Goal: Information Seeking & Learning: Learn about a topic

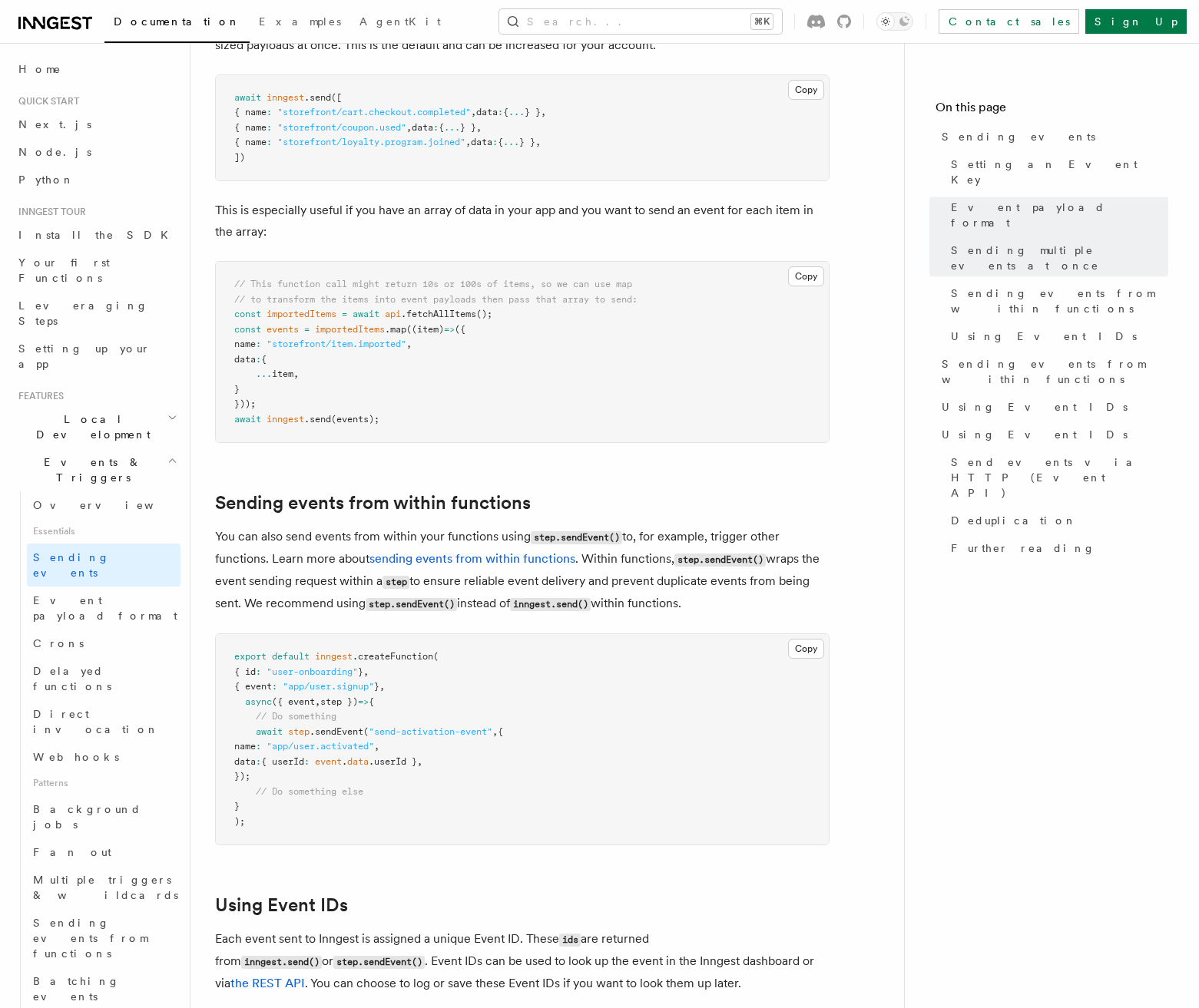
scroll to position [1942, 0]
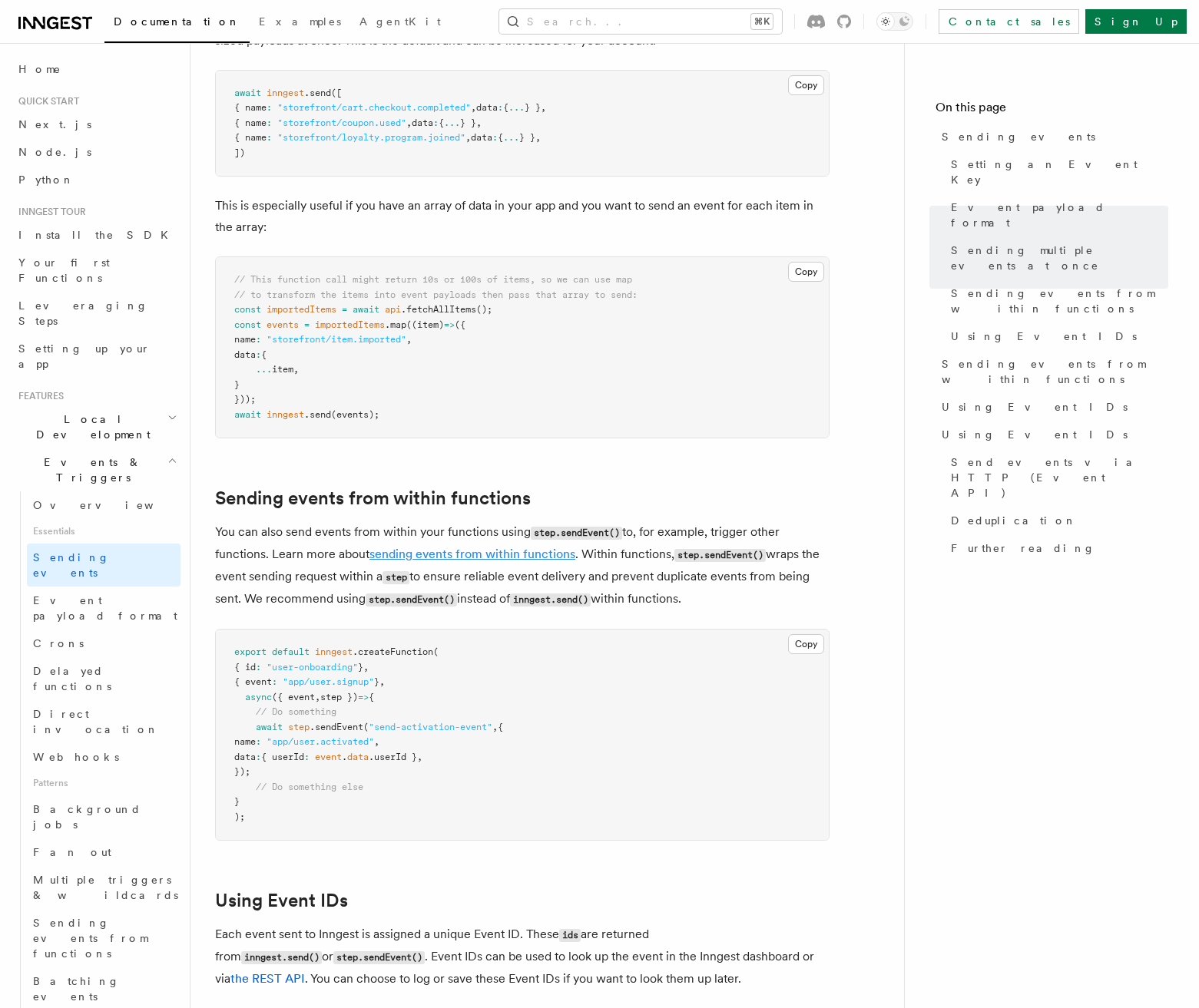
click at [499, 547] on link "sending events from within functions" at bounding box center [472, 554] width 206 height 15
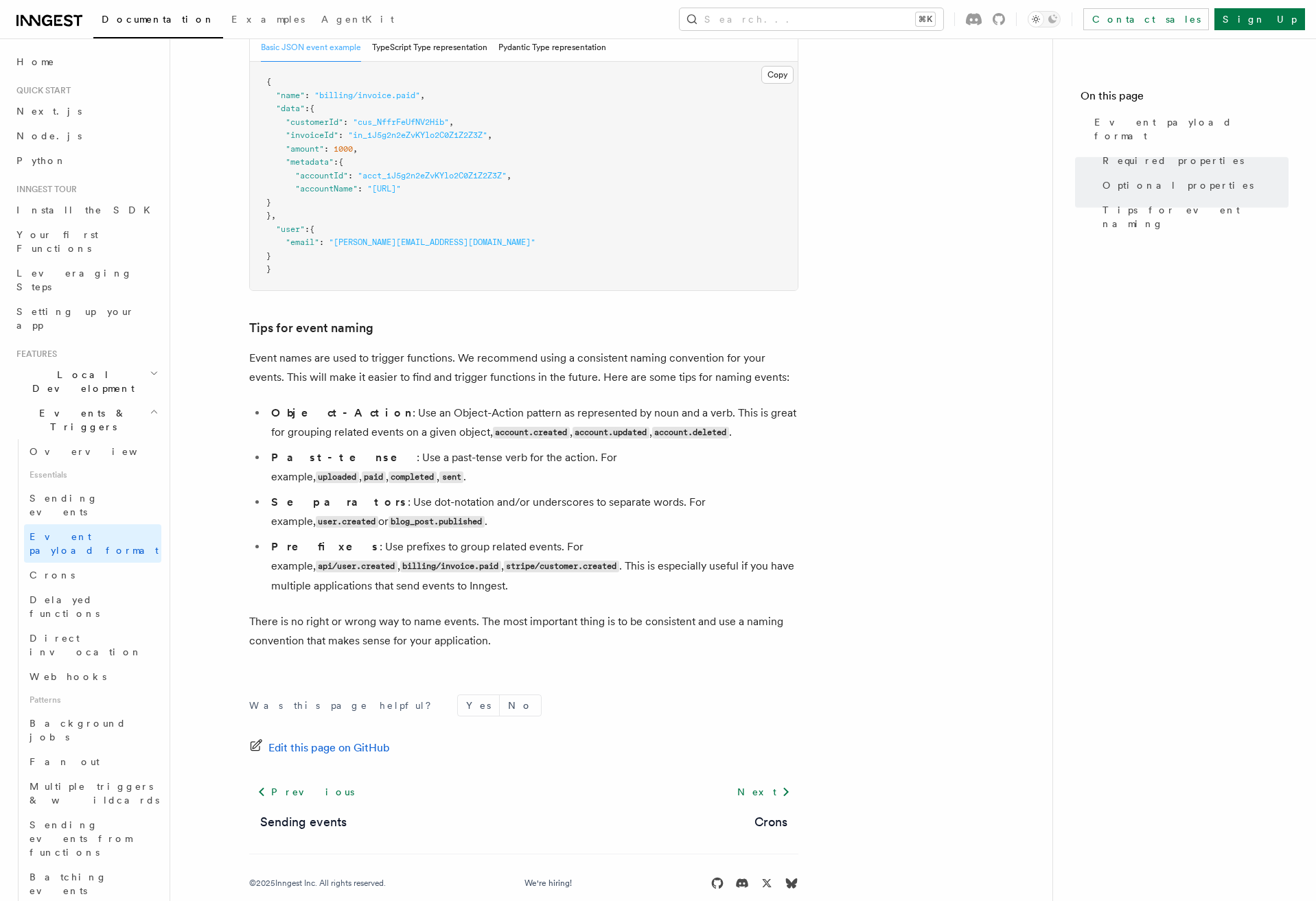
scroll to position [636, 0]
